Goal: Task Accomplishment & Management: Use online tool/utility

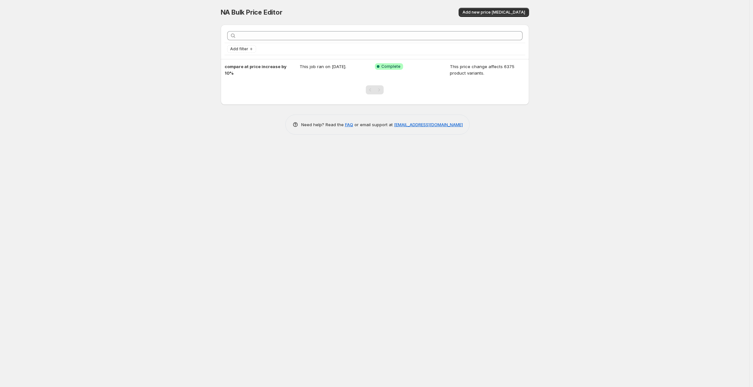
drag, startPoint x: 171, startPoint y: 29, endPoint x: 557, endPoint y: 109, distance: 394.1
click at [557, 109] on div "NA Bulk Price Editor. This page is ready NA Bulk Price Editor Add new price [ME…" at bounding box center [375, 193] width 750 height 387
drag, startPoint x: 557, startPoint y: 109, endPoint x: 212, endPoint y: -3, distance: 363.1
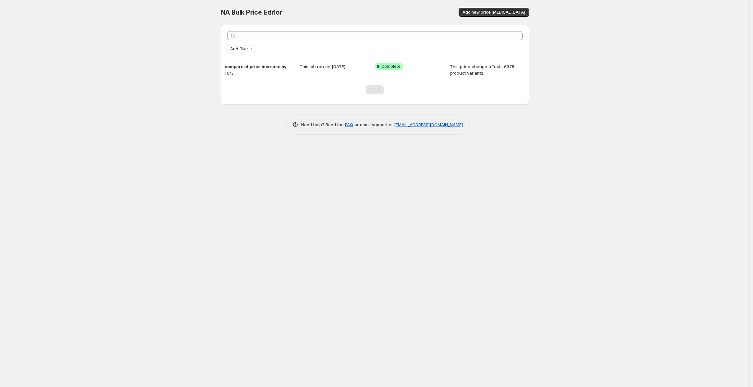
click at [212, 0] on html "Home Settings Plans Skip to content NA Bulk Price Editor. This page is ready NA…" at bounding box center [376, 193] width 753 height 387
click at [19, 194] on div "NA Bulk Price Editor. This page is ready NA Bulk Price Editor Add new price [ME…" at bounding box center [375, 193] width 750 height 387
click at [287, 189] on div "NA Bulk Price Editor. This page is ready NA Bulk Price Editor Add new price [ME…" at bounding box center [375, 193] width 750 height 387
click at [565, 117] on div "NA Bulk Price Editor. This page is ready NA Bulk Price Editor Add new price [ME…" at bounding box center [375, 193] width 750 height 387
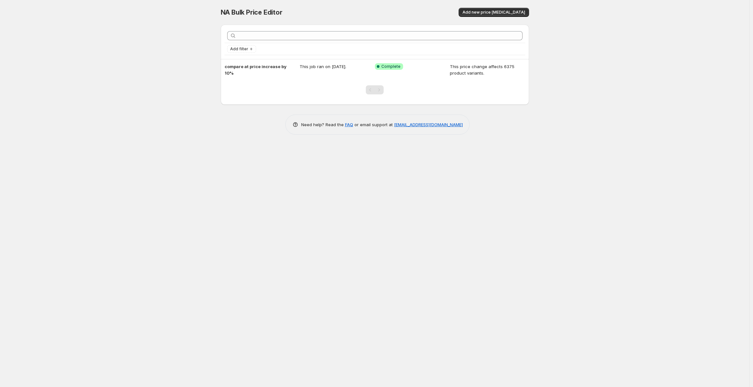
click at [565, 117] on div "NA Bulk Price Editor. This page is ready NA Bulk Price Editor Add new price [ME…" at bounding box center [375, 193] width 750 height 387
click at [638, 109] on div "NA Bulk Price Editor. This page is ready NA Bulk Price Editor Add new price [ME…" at bounding box center [375, 193] width 750 height 387
click at [602, 105] on div "NA Bulk Price Editor. This page is ready NA Bulk Price Editor Add new price [ME…" at bounding box center [375, 193] width 750 height 387
drag, startPoint x: 602, startPoint y: 105, endPoint x: 156, endPoint y: 14, distance: 455.2
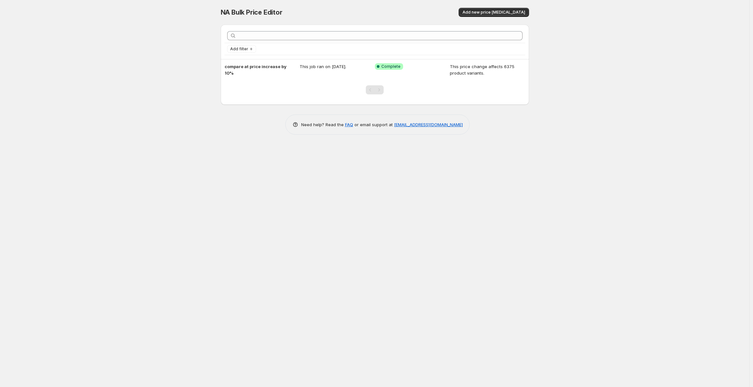
click at [156, 14] on div "NA Bulk Price Editor. This page is ready NA Bulk Price Editor Add new price [ME…" at bounding box center [375, 193] width 750 height 387
drag, startPoint x: 156, startPoint y: 14, endPoint x: 603, endPoint y: 163, distance: 471.5
click at [603, 163] on div "NA Bulk Price Editor. This page is ready NA Bulk Price Editor Add new price [ME…" at bounding box center [375, 193] width 750 height 387
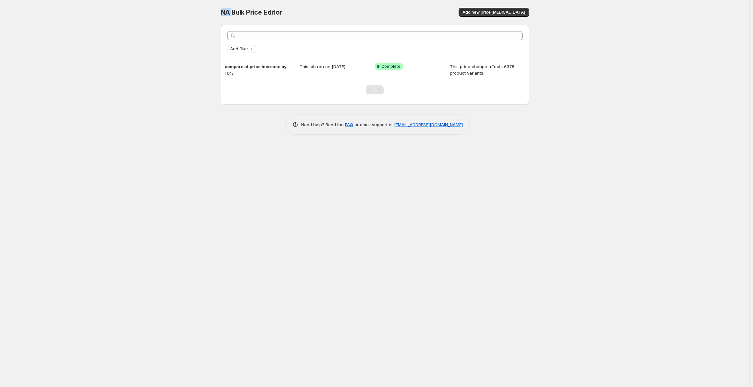
click at [603, 163] on div "NA Bulk Price Editor. This page is ready NA Bulk Price Editor Add new price [ME…" at bounding box center [375, 193] width 750 height 387
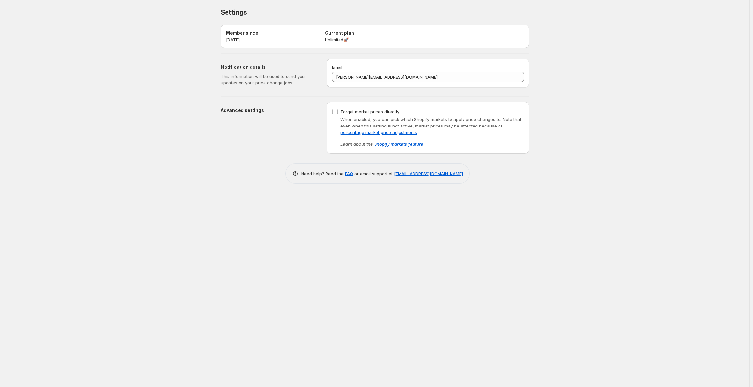
drag, startPoint x: 271, startPoint y: 48, endPoint x: 649, endPoint y: 168, distance: 396.7
click at [649, 168] on div "Settings. This page is ready Settings Member since [DATE] Current plan Unlimite…" at bounding box center [375, 193] width 750 height 387
click at [649, 168] on div "Settings. This page is ready Settings Member since 30 Mar 2023 Current plan Unl…" at bounding box center [375, 193] width 750 height 387
click at [647, 168] on div "Settings. This page is ready Settings Member since 30 Mar 2023 Current plan Unl…" at bounding box center [375, 193] width 750 height 387
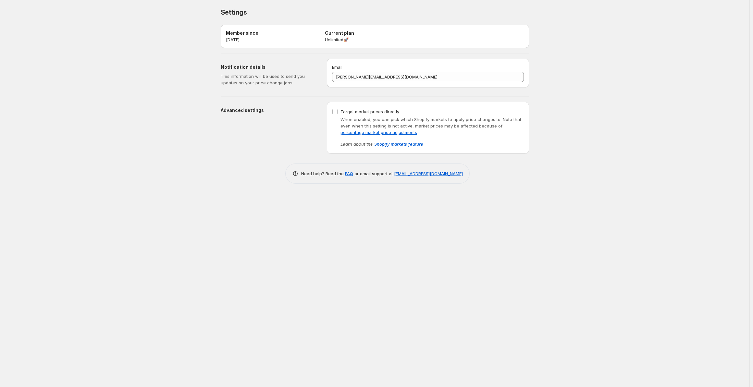
click at [647, 168] on div "Settings. This page is ready Settings Member since 30 Mar 2023 Current plan Unl…" at bounding box center [375, 193] width 750 height 387
drag, startPoint x: 647, startPoint y: 168, endPoint x: 195, endPoint y: 18, distance: 476.2
click at [195, 18] on div "Settings. This page is ready Settings Member since 30 Mar 2023 Current plan Unl…" at bounding box center [375, 193] width 750 height 387
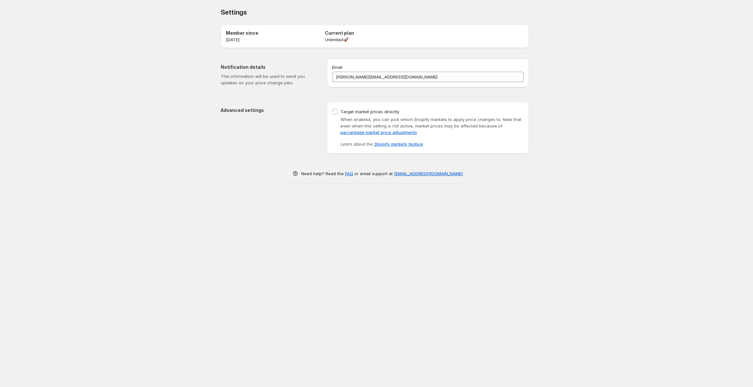
click at [195, 18] on div "Settings. This page is ready Settings Member since 30 Mar 2023 Current plan Unl…" at bounding box center [375, 193] width 750 height 387
drag, startPoint x: 195, startPoint y: 18, endPoint x: 610, endPoint y: 184, distance: 446.3
click at [610, 184] on div "Settings. This page is ready Settings Member since 30 Mar 2023 Current plan Unl…" at bounding box center [375, 193] width 750 height 387
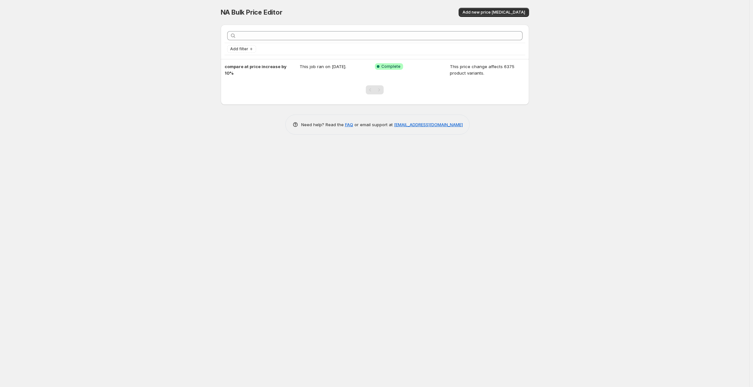
drag, startPoint x: 116, startPoint y: 25, endPoint x: 647, endPoint y: 154, distance: 546.1
click at [637, 151] on div "NA Bulk Price Editor. This page is ready NA Bulk Price Editor Add new price [ME…" at bounding box center [375, 193] width 750 height 387
click at [647, 154] on div "NA Bulk Price Editor. This page is ready NA Bulk Price Editor Add new price [ME…" at bounding box center [375, 193] width 750 height 387
drag, startPoint x: 647, startPoint y: 154, endPoint x: 216, endPoint y: 18, distance: 451.9
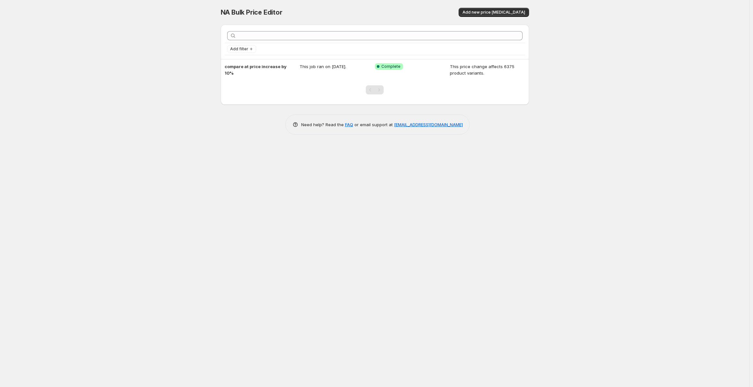
click at [216, 18] on div "NA Bulk Price Editor. This page is ready NA Bulk Price Editor Add new price [ME…" at bounding box center [375, 193] width 750 height 387
click at [216, 18] on div "NA Bulk Price Editor. This page is ready NA Bulk Price Editor Add new price [ME…" at bounding box center [375, 72] width 324 height 144
drag, startPoint x: 216, startPoint y: 18, endPoint x: 560, endPoint y: 157, distance: 370.7
click at [560, 157] on div "NA Bulk Price Editor. This page is ready NA Bulk Price Editor Add new price [ME…" at bounding box center [375, 193] width 750 height 387
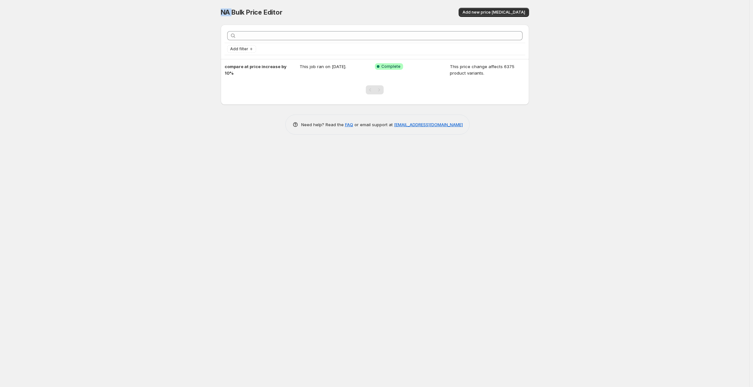
click at [560, 157] on div "NA Bulk Price Editor. This page is ready NA Bulk Price Editor Add new price [ME…" at bounding box center [375, 193] width 750 height 387
drag, startPoint x: 149, startPoint y: 14, endPoint x: 666, endPoint y: 169, distance: 540.4
click at [658, 167] on div "NA Bulk Price Editor. This page is ready NA Bulk Price Editor Add new price [ME…" at bounding box center [375, 193] width 750 height 387
click at [666, 169] on div "NA Bulk Price Editor. This page is ready NA Bulk Price Editor Add new price [ME…" at bounding box center [375, 193] width 750 height 387
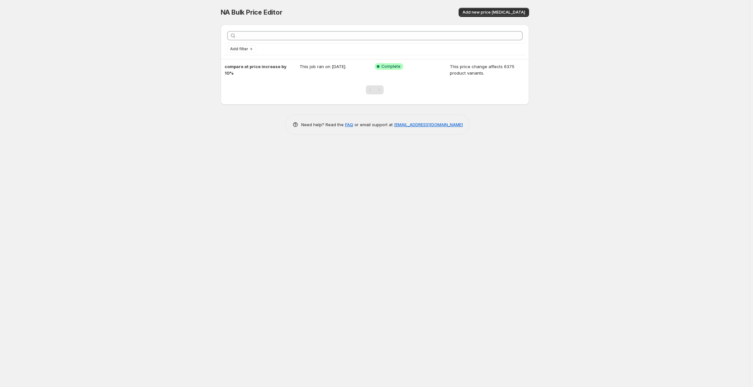
click at [666, 169] on div "NA Bulk Price Editor. This page is ready NA Bulk Price Editor Add new price [ME…" at bounding box center [375, 193] width 750 height 387
drag, startPoint x: 666, startPoint y: 169, endPoint x: 222, endPoint y: 5, distance: 473.7
click at [222, 6] on div "NA Bulk Price Editor. This page is ready NA Bulk Price Editor Add new price [ME…" at bounding box center [375, 193] width 750 height 387
click at [222, 4] on div "NA Bulk Price Editor. This page is ready NA Bulk Price Editor Add new price cha…" at bounding box center [375, 12] width 308 height 25
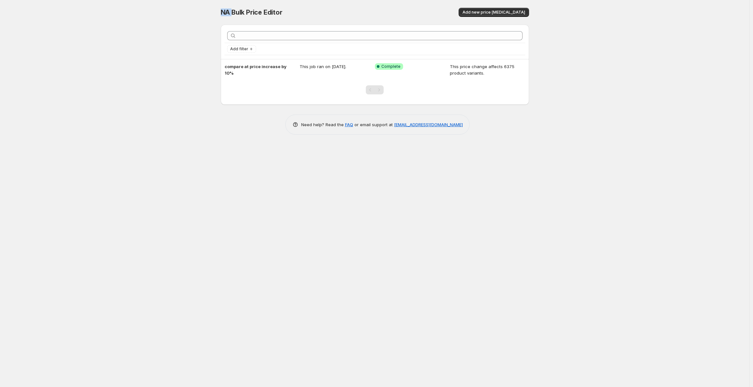
drag, startPoint x: 222, startPoint y: 4, endPoint x: 492, endPoint y: 134, distance: 299.8
click at [492, 134] on div "NA Bulk Price Editor. This page is ready NA Bulk Price Editor Add new price [ME…" at bounding box center [375, 72] width 324 height 144
click at [492, 134] on div "Need help? Read the FAQ or email support at [EMAIL_ADDRESS][DOMAIN_NAME]" at bounding box center [377, 125] width 303 height 20
click at [586, 40] on div "NA Bulk Price Editor. This page is ready NA Bulk Price Editor Add new price [ME…" at bounding box center [375, 193] width 750 height 387
click at [499, 16] on button "Add new price [MEDICAL_DATA]" at bounding box center [494, 12] width 70 height 9
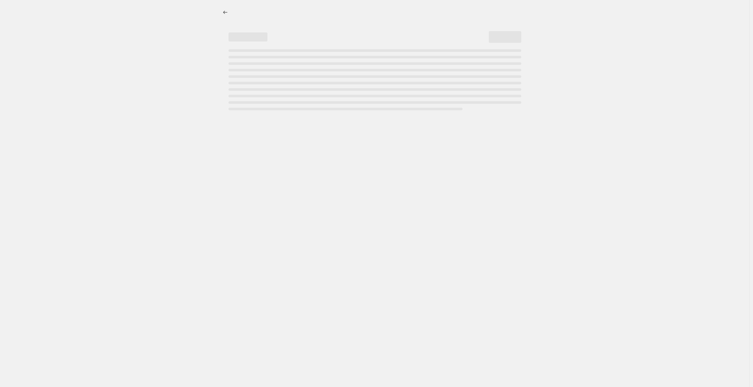
select select "percentage"
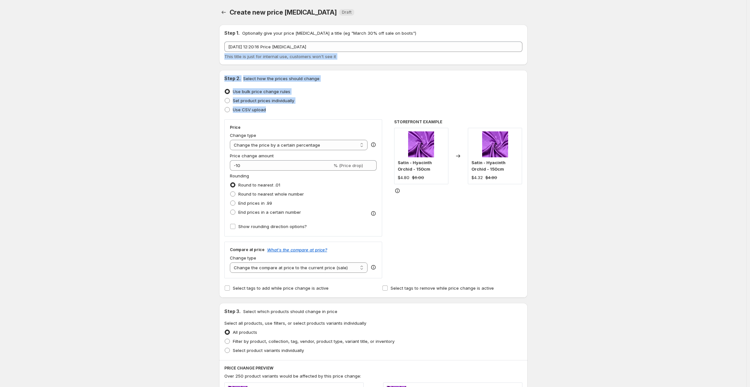
drag, startPoint x: 178, startPoint y: 67, endPoint x: 408, endPoint y: 108, distance: 233.6
click at [408, 109] on div "Create new price change job. This page is ready Create new price change job Dra…" at bounding box center [373, 324] width 746 height 649
click at [369, 66] on div "Step 1. Optionally give your price change job a title (eg "March 30% off sale o…" at bounding box center [371, 314] width 314 height 590
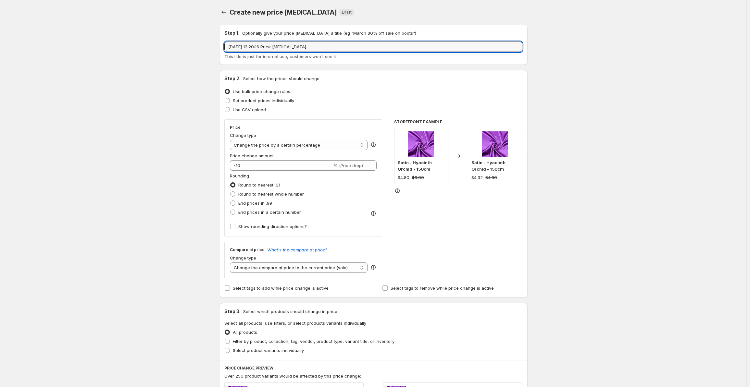
drag, startPoint x: 274, startPoint y: 44, endPoint x: 221, endPoint y: 46, distance: 52.9
click at [221, 46] on div "Step 1. Optionally give your price change job a title (eg "March 30% off sale o…" at bounding box center [373, 45] width 308 height 40
click at [354, 44] on input "8 Sept 2025, 12:20:16 Price change job" at bounding box center [373, 47] width 298 height 10
type input "8 Sept 2025, 12:20:16 Price change job IDAN IDAN"
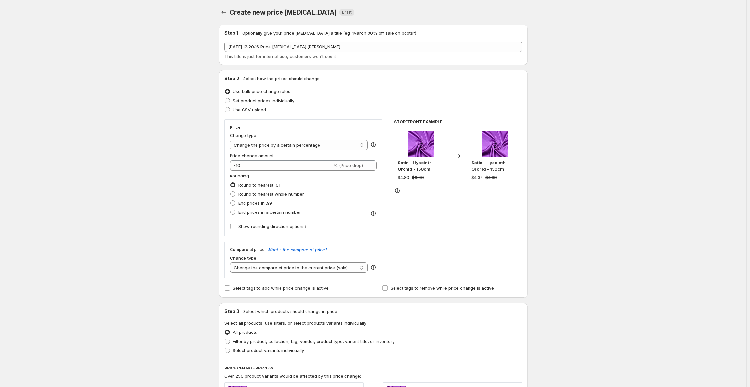
click at [167, 177] on div "Create new price change job. This page is ready Create new price change job Dra…" at bounding box center [373, 324] width 746 height 649
click at [247, 110] on span "Use CSV upload" at bounding box center [249, 109] width 33 height 5
click at [225, 107] on input "Use CSV upload" at bounding box center [225, 107] width 0 height 0
radio input "true"
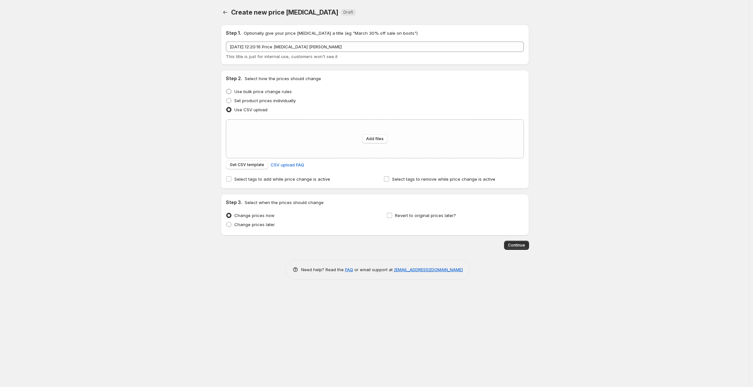
click at [258, 91] on span "Use bulk price change rules" at bounding box center [262, 91] width 57 height 5
click at [227, 89] on input "Use bulk price change rules" at bounding box center [226, 89] width 0 height 0
radio input "true"
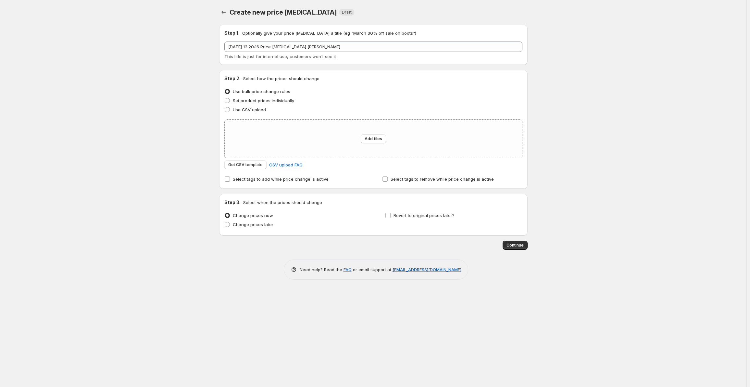
select select "percentage"
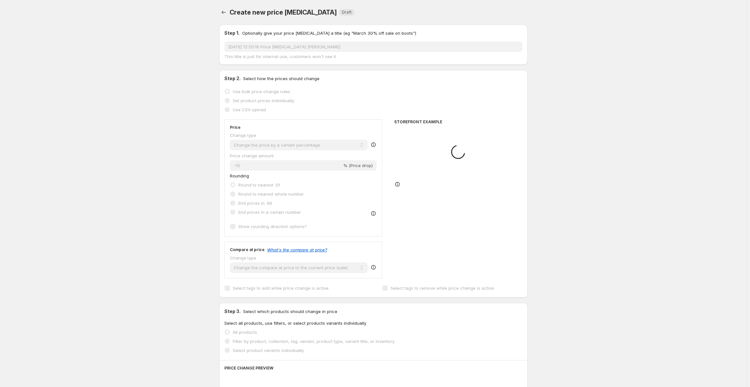
click at [185, 115] on div "Create new price change job. This page is ready Create new price change job Dra…" at bounding box center [373, 324] width 746 height 649
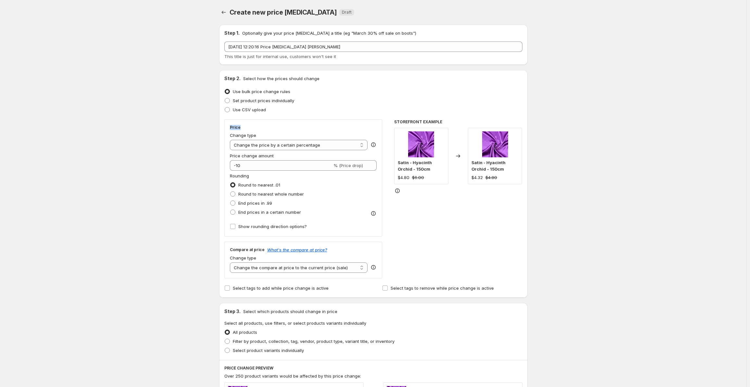
click at [185, 115] on div "Create new price change job. This page is ready Create new price change job Dra…" at bounding box center [373, 324] width 746 height 649
click at [187, 80] on div "Create new price change job. This page is ready Create new price change job Dra…" at bounding box center [373, 324] width 746 height 649
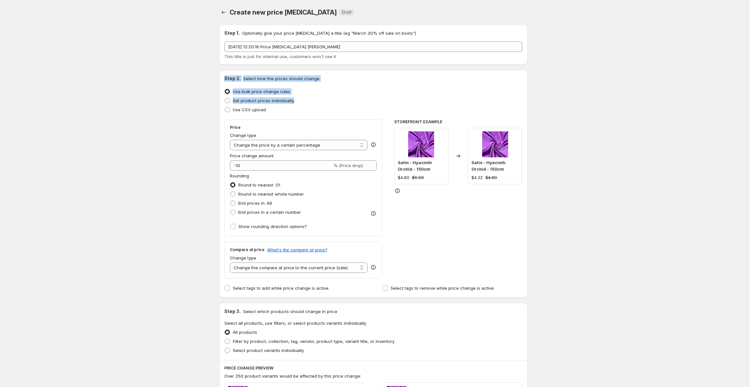
drag, startPoint x: 187, startPoint y: 80, endPoint x: 426, endPoint y: 100, distance: 240.0
click at [426, 100] on div "Create new price change job. This page is ready Create new price change job Dra…" at bounding box center [373, 324] width 746 height 649
click at [426, 104] on div "Set product prices individually" at bounding box center [373, 100] width 298 height 9
drag, startPoint x: 426, startPoint y: 104, endPoint x: 188, endPoint y: 80, distance: 238.8
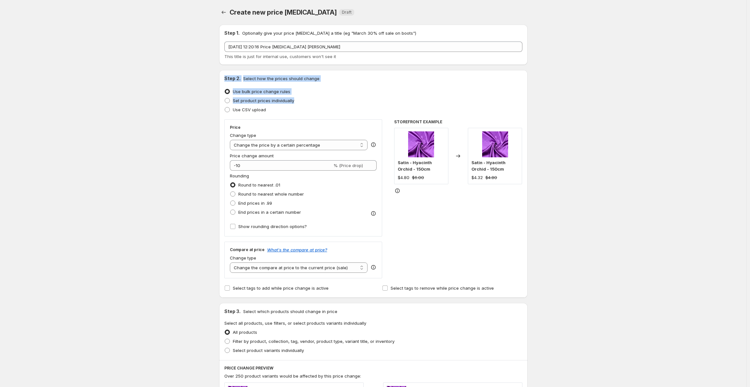
click at [188, 80] on div "Create new price change job. This page is ready Create new price change job Dra…" at bounding box center [373, 324] width 746 height 649
drag, startPoint x: 188, startPoint y: 80, endPoint x: 301, endPoint y: 117, distance: 118.7
click at [301, 117] on div "Create new price change job. This page is ready Create new price change job Dra…" at bounding box center [373, 324] width 746 height 649
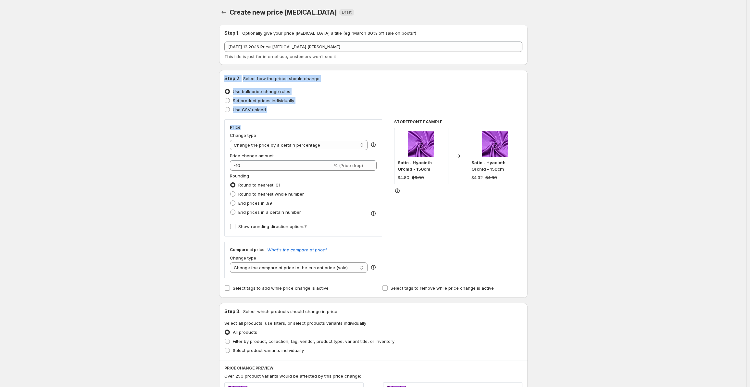
click at [324, 110] on div "Use CSV upload" at bounding box center [373, 109] width 298 height 9
drag, startPoint x: 324, startPoint y: 110, endPoint x: 154, endPoint y: 67, distance: 175.8
click at [154, 67] on div "Create new price change job. This page is ready Create new price change job Dra…" at bounding box center [373, 324] width 746 height 649
click at [179, 10] on div "Create new price change job. This page is ready Create new price change job Dra…" at bounding box center [373, 324] width 746 height 649
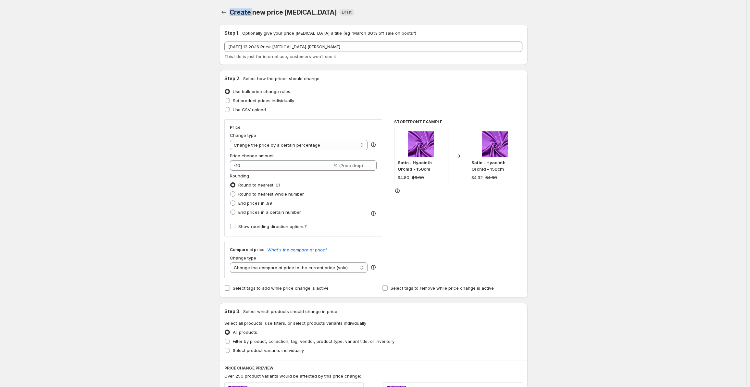
click at [179, 10] on div "Create new price change job. This page is ready Create new price change job Dra…" at bounding box center [373, 324] width 746 height 649
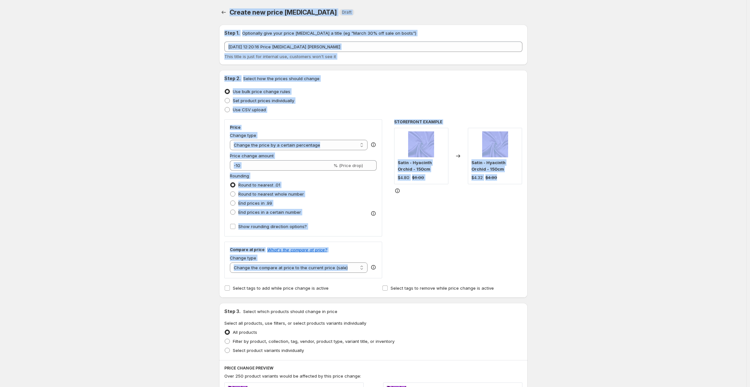
drag, startPoint x: 179, startPoint y: 10, endPoint x: 608, endPoint y: 280, distance: 507.3
click at [608, 279] on div "Create new price change job. This page is ready Create new price change job Dra…" at bounding box center [373, 324] width 746 height 649
click at [600, 298] on div "Create new price change job. This page is ready Create new price change job Dra…" at bounding box center [373, 324] width 746 height 649
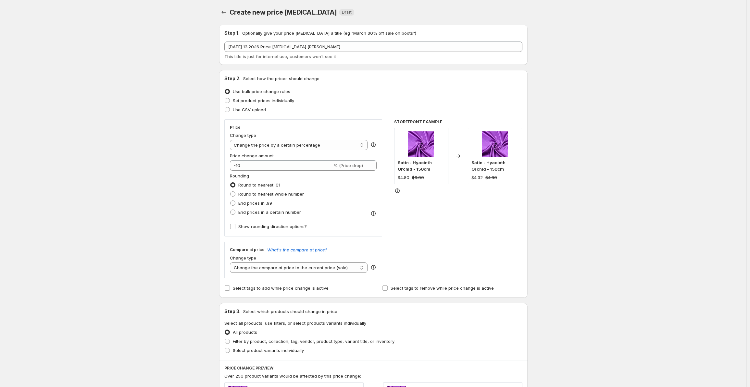
click at [600, 298] on div "Create new price change job. This page is ready Create new price change job Dra…" at bounding box center [373, 324] width 746 height 649
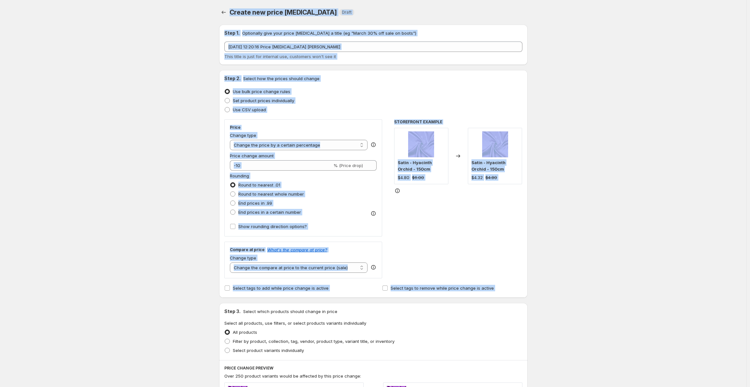
drag, startPoint x: 600, startPoint y: 298, endPoint x: 166, endPoint y: 7, distance: 522.5
click at [166, 7] on div "Create new price change job. This page is ready Create new price change job Dra…" at bounding box center [373, 324] width 746 height 649
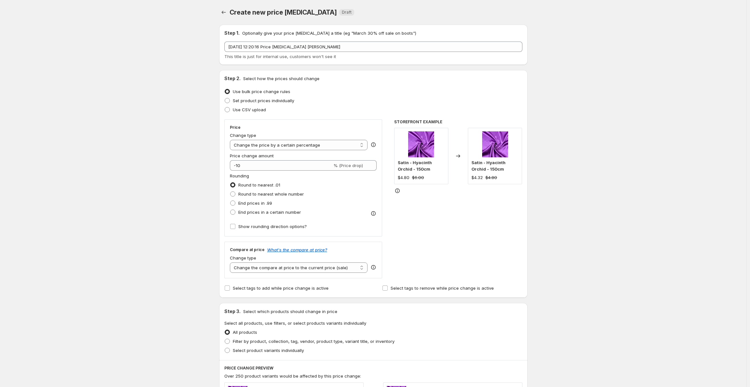
click at [166, 7] on div "Create new price change job. This page is ready Create new price change job Dra…" at bounding box center [373, 324] width 746 height 649
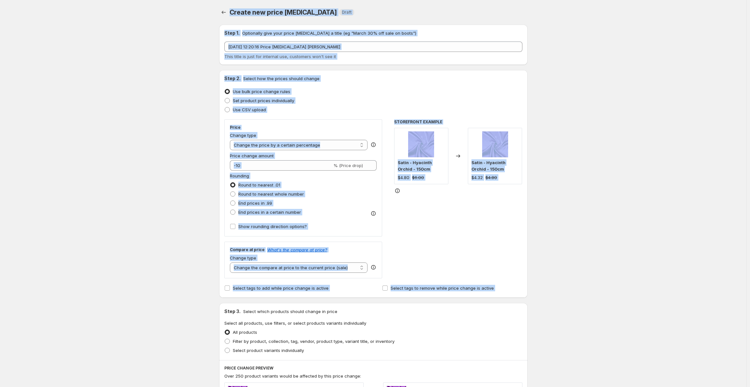
drag, startPoint x: 166, startPoint y: 7, endPoint x: 553, endPoint y: 299, distance: 485.4
click at [553, 299] on div "Create new price change job. This page is ready Create new price change job Dra…" at bounding box center [373, 324] width 746 height 649
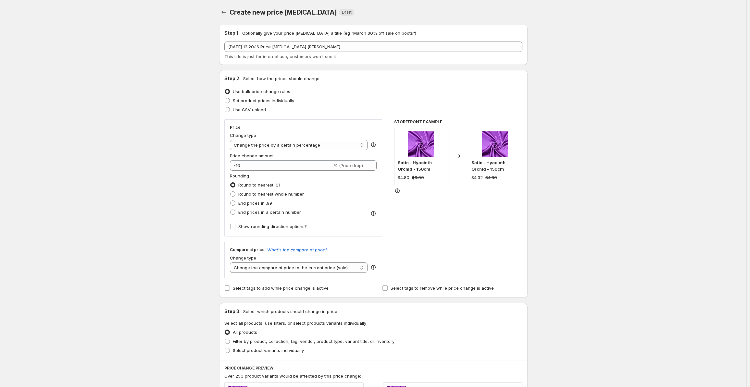
click at [553, 299] on div "Create new price change job. This page is ready Create new price change job Dra…" at bounding box center [373, 324] width 746 height 649
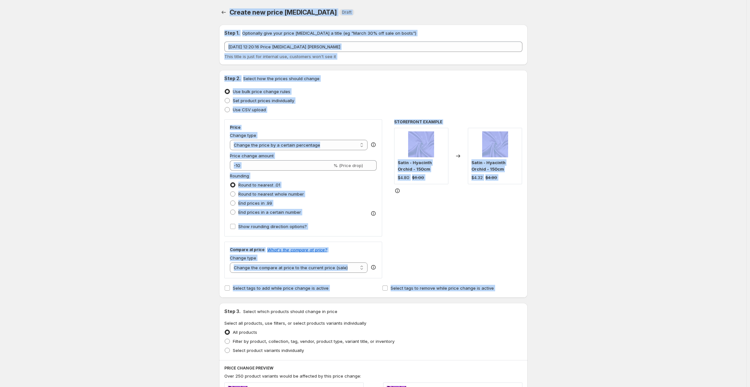
drag, startPoint x: 553, startPoint y: 299, endPoint x: 200, endPoint y: 15, distance: 453.2
click at [200, 15] on div "Create new price change job. This page is ready Create new price change job Dra…" at bounding box center [373, 324] width 746 height 649
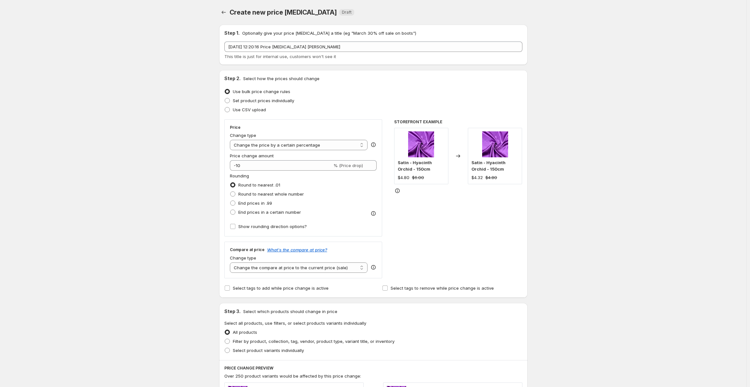
click at [200, 15] on div "Create new price change job. This page is ready Create new price change job Dra…" at bounding box center [373, 324] width 746 height 649
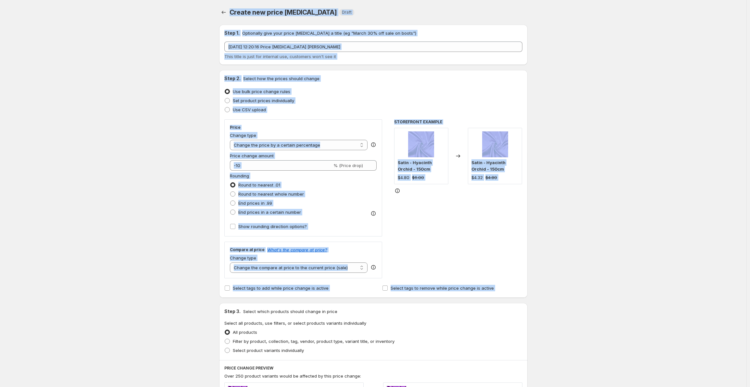
drag, startPoint x: 200, startPoint y: 15, endPoint x: 554, endPoint y: 284, distance: 444.3
click at [554, 284] on div "Create new price change job. This page is ready Create new price change job Dra…" at bounding box center [373, 324] width 746 height 649
drag, startPoint x: 156, startPoint y: 3, endPoint x: 568, endPoint y: 282, distance: 497.6
click at [568, 282] on div "Create new price change job. This page is ready Create new price change job Dra…" at bounding box center [373, 324] width 746 height 649
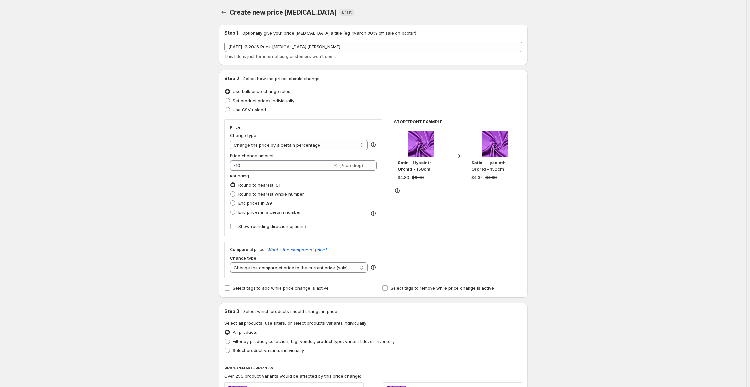
click at [568, 282] on div "Create new price change job. This page is ready Create new price change job Dra…" at bounding box center [373, 324] width 746 height 649
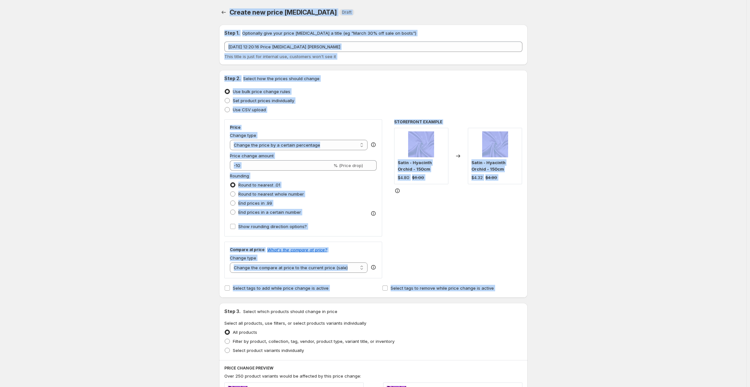
drag, startPoint x: 568, startPoint y: 282, endPoint x: 155, endPoint y: 5, distance: 497.5
click at [155, 5] on div "Create new price change job. This page is ready Create new price change job Dra…" at bounding box center [373, 324] width 746 height 649
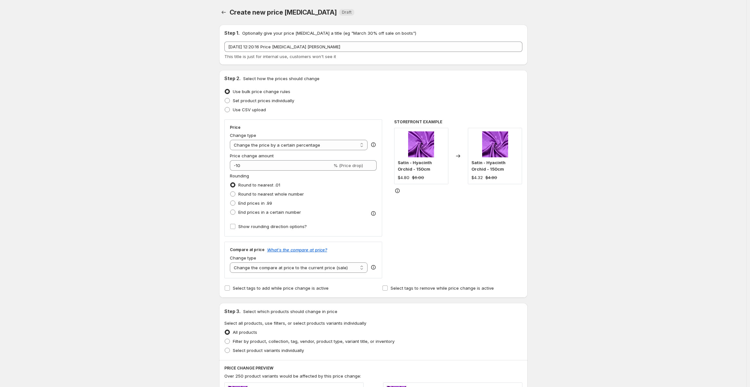
click at [154, 5] on div "Create new price change job. This page is ready Create new price change job Dra…" at bounding box center [373, 324] width 746 height 649
click at [154, 4] on div "Create new price change job. This page is ready Create new price change job Dra…" at bounding box center [373, 324] width 746 height 649
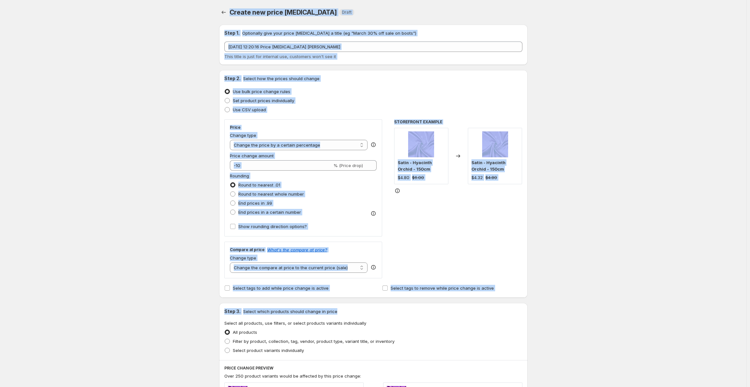
drag, startPoint x: 154, startPoint y: 4, endPoint x: 626, endPoint y: 304, distance: 559.4
click at [626, 304] on div "Create new price change job. This page is ready Create new price change job Dra…" at bounding box center [373, 324] width 746 height 649
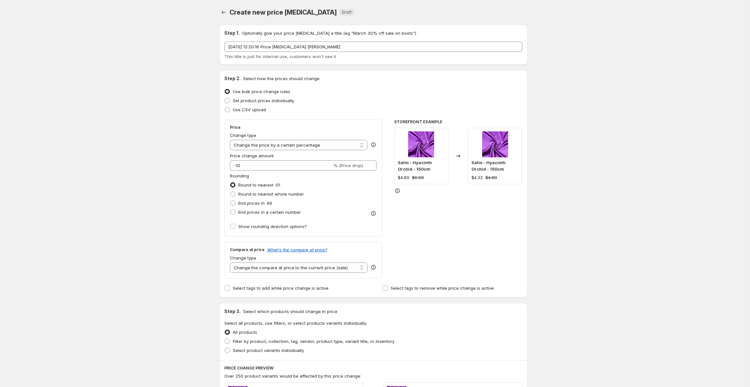
click at [54, 162] on div "Create new price change job. This page is ready Create new price change job Dra…" at bounding box center [373, 324] width 746 height 649
click at [597, 121] on div "Create new price change job. This page is ready Create new price change job Dra…" at bounding box center [373, 324] width 746 height 649
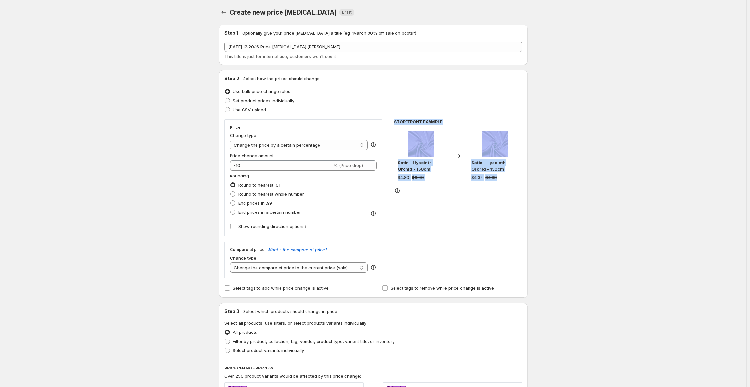
drag, startPoint x: 597, startPoint y: 121, endPoint x: 645, endPoint y: 219, distance: 109.2
click at [645, 219] on div "Create new price change job. This page is ready Create new price change job Dra…" at bounding box center [373, 324] width 746 height 649
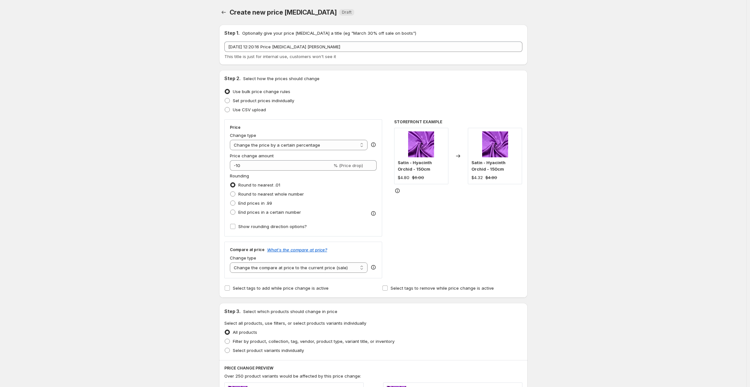
click at [593, 76] on div "Create new price change job. This page is ready Create new price change job Dra…" at bounding box center [373, 324] width 746 height 649
